Goal: Book appointment/travel/reservation

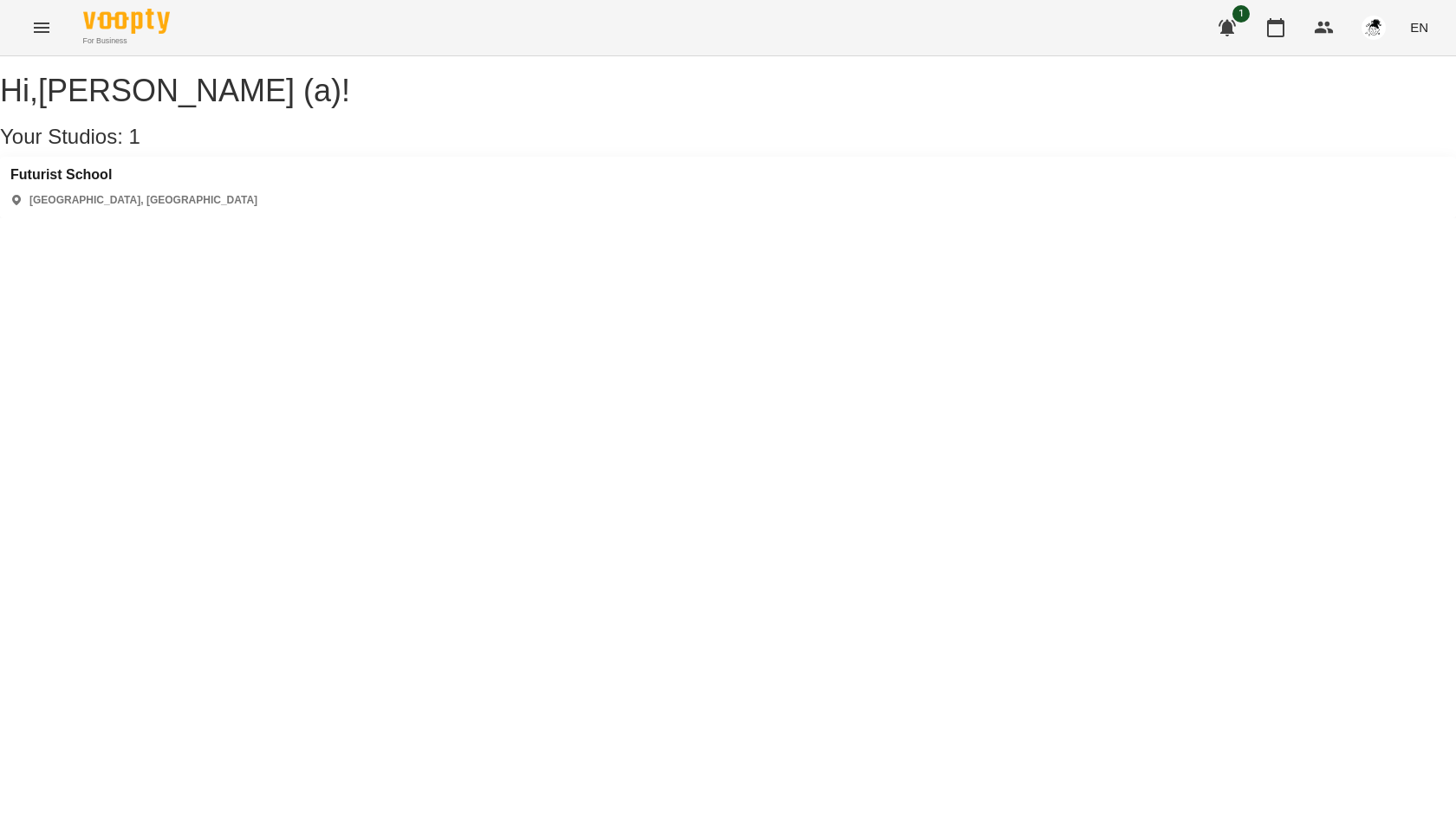
click at [1258, 40] on div "1 EN" at bounding box center [1320, 27] width 229 height 45
click at [1279, 25] on icon "button" at bounding box center [1275, 28] width 21 height 21
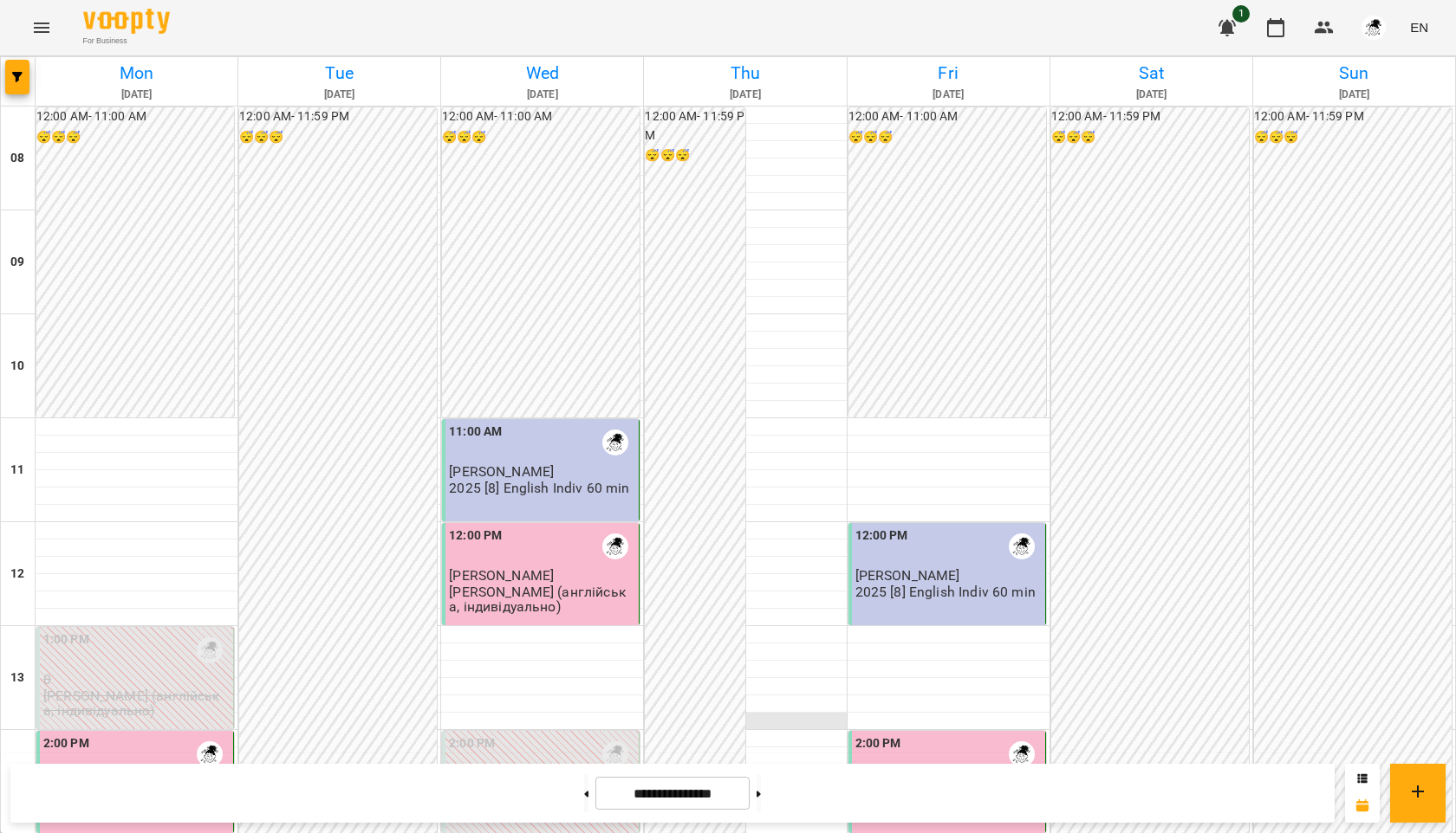
scroll to position [728, 0]
click at [761, 801] on button at bounding box center [758, 793] width 5 height 38
type input "**********"
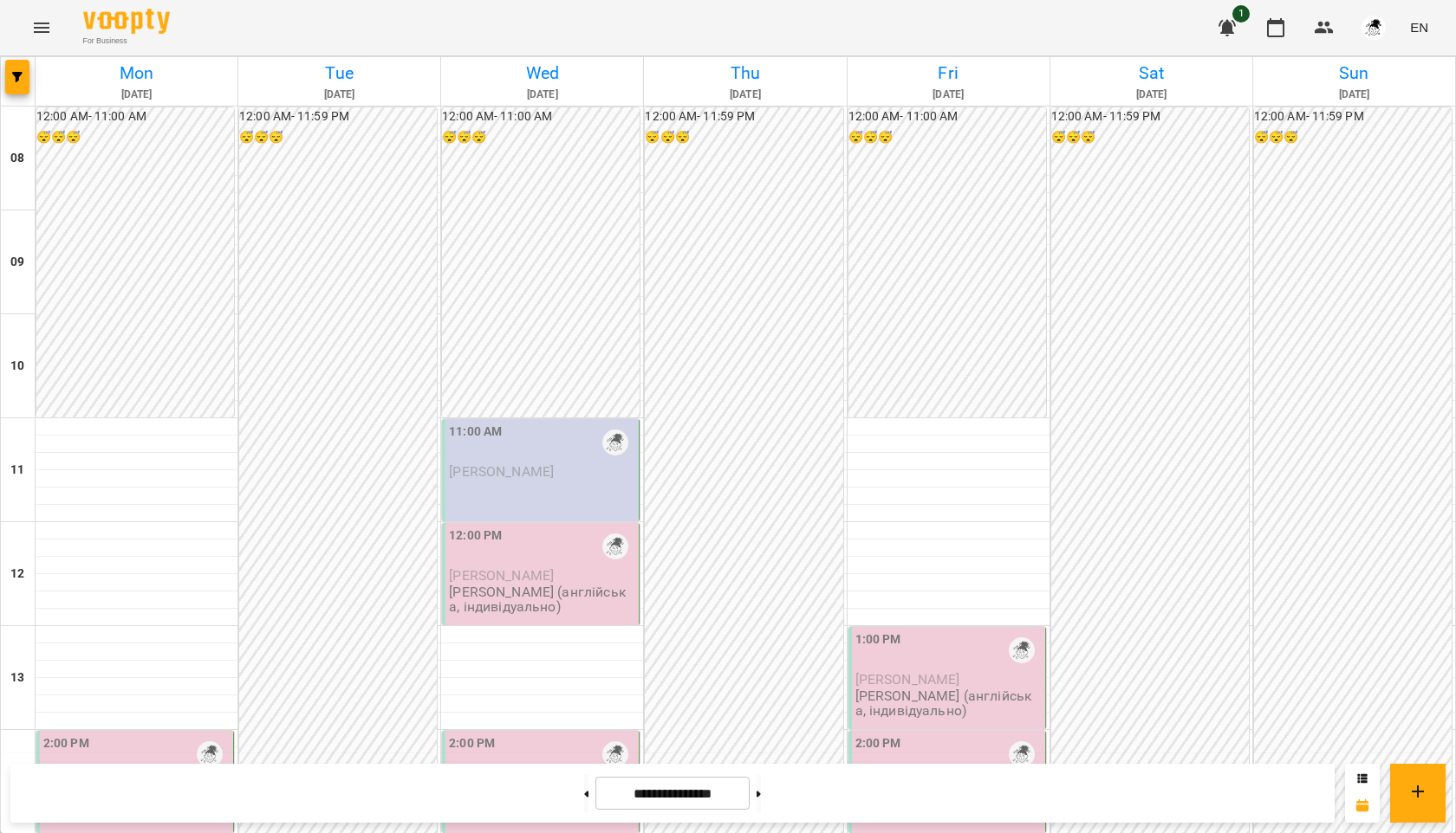
scroll to position [473, 0]
click at [83, 734] on div "2:00 PM" at bounding box center [67, 754] width 46 height 40
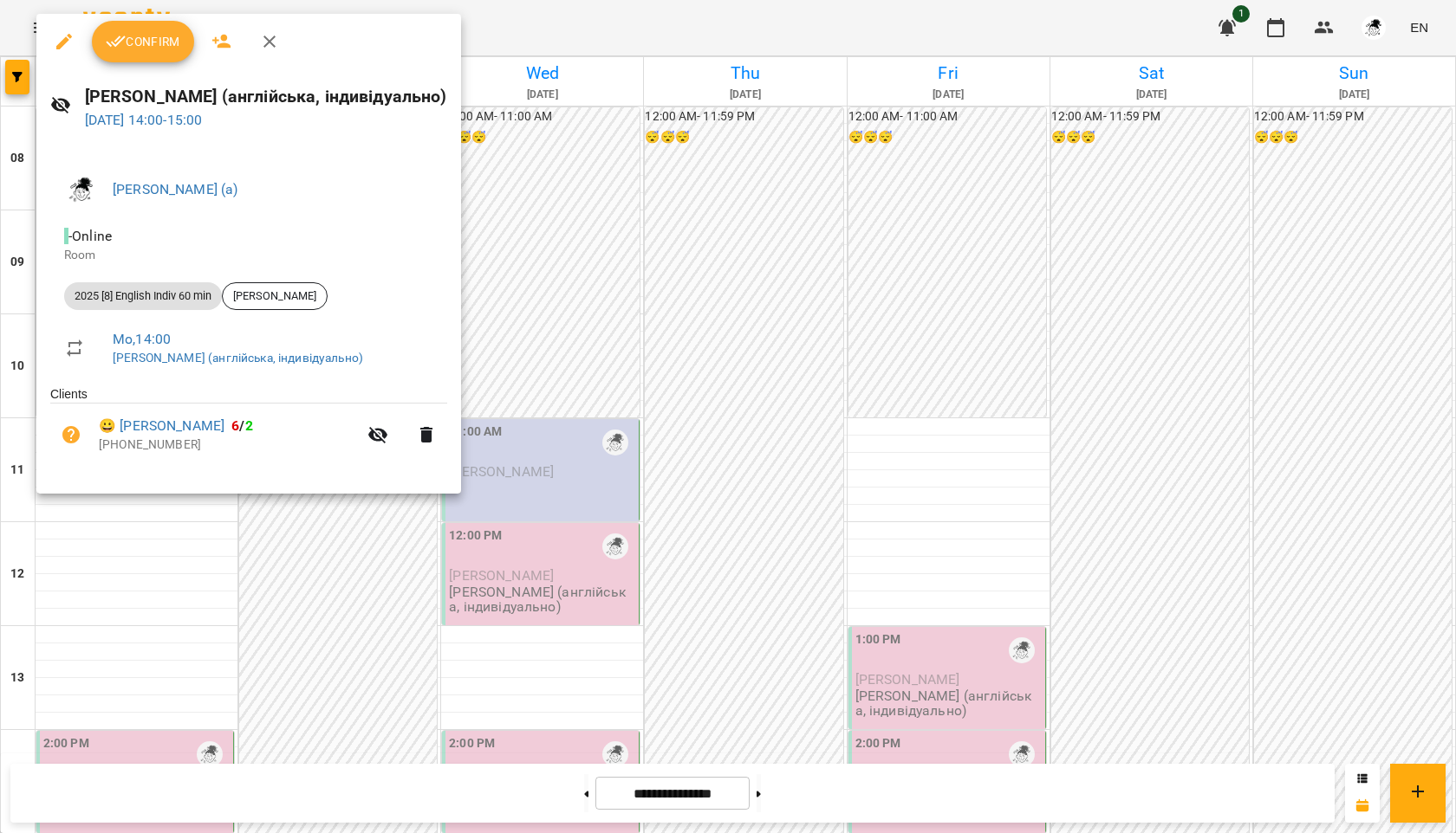
click at [138, 47] on span "Confirm" at bounding box center [143, 42] width 74 height 21
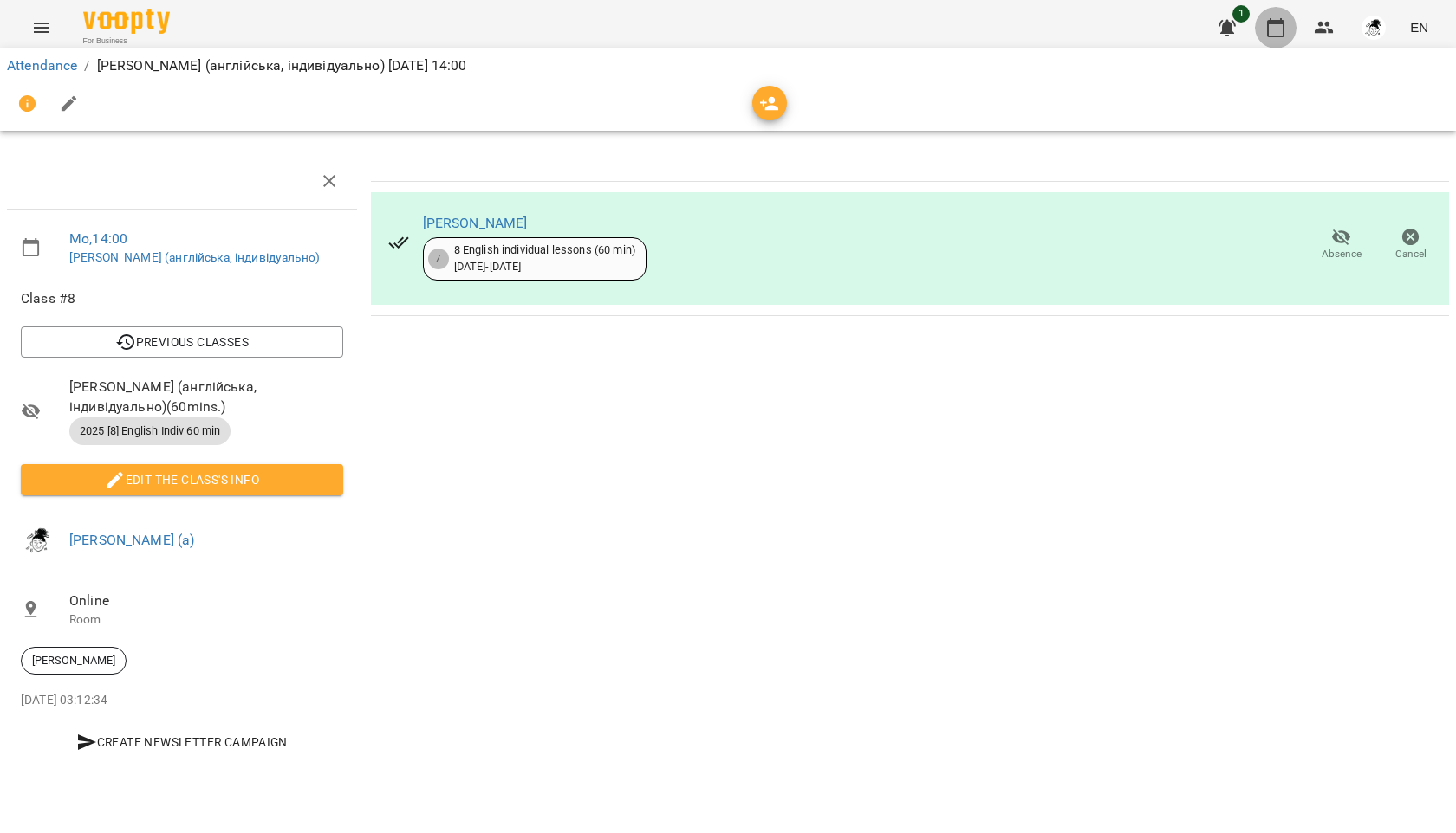
click at [1282, 25] on icon "button" at bounding box center [1275, 28] width 21 height 21
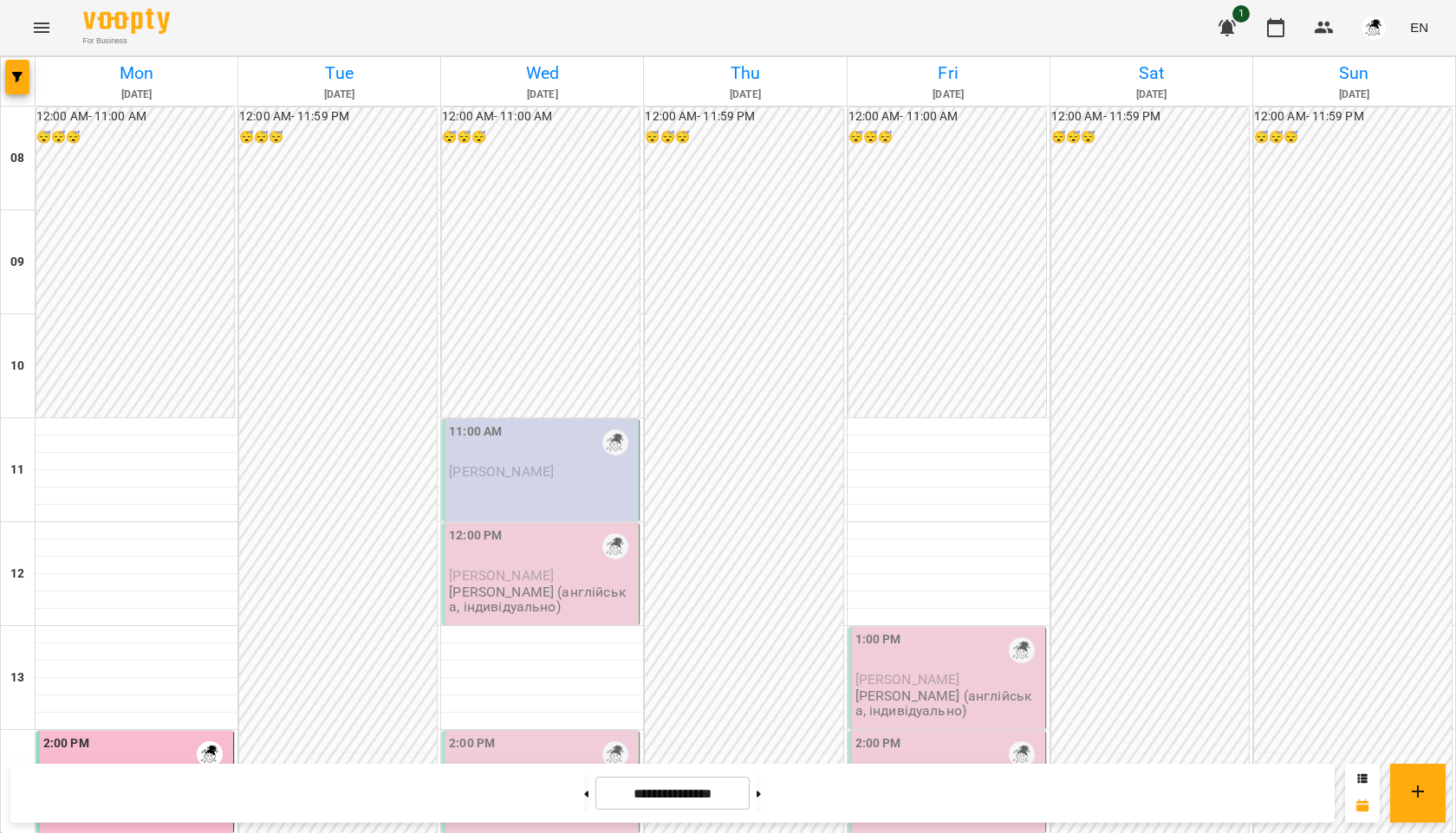
scroll to position [503, 0]
